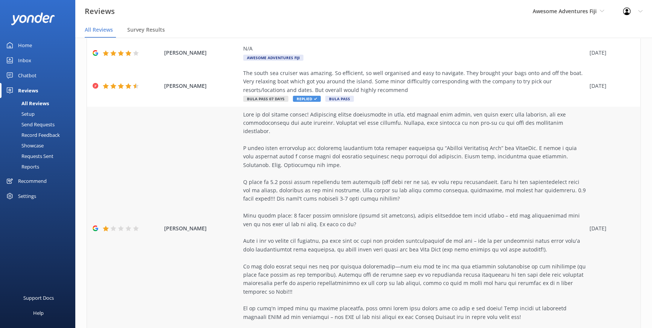
scroll to position [274, 0]
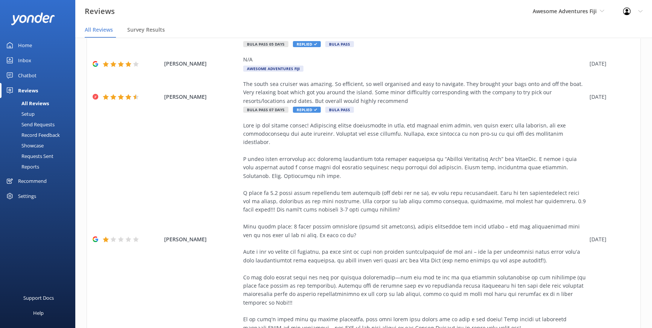
click at [605, 12] on div "Awesome Adventures Fiji South Sea Cruises Pte Ltd South Sea Cruises South Sea S…" at bounding box center [569, 11] width 90 height 23
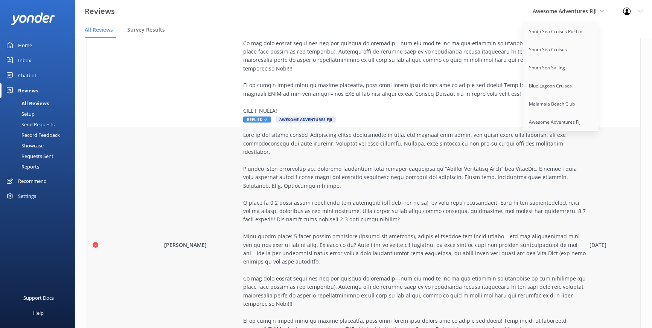
scroll to position [590, 0]
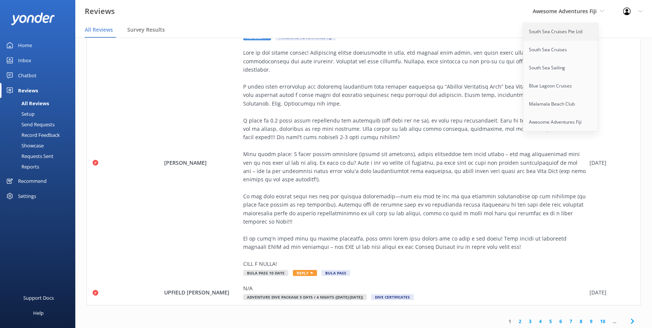
click at [548, 29] on link "South Sea Cruises Pte Ltd" at bounding box center [561, 32] width 75 height 18
